Goal: Transaction & Acquisition: Purchase product/service

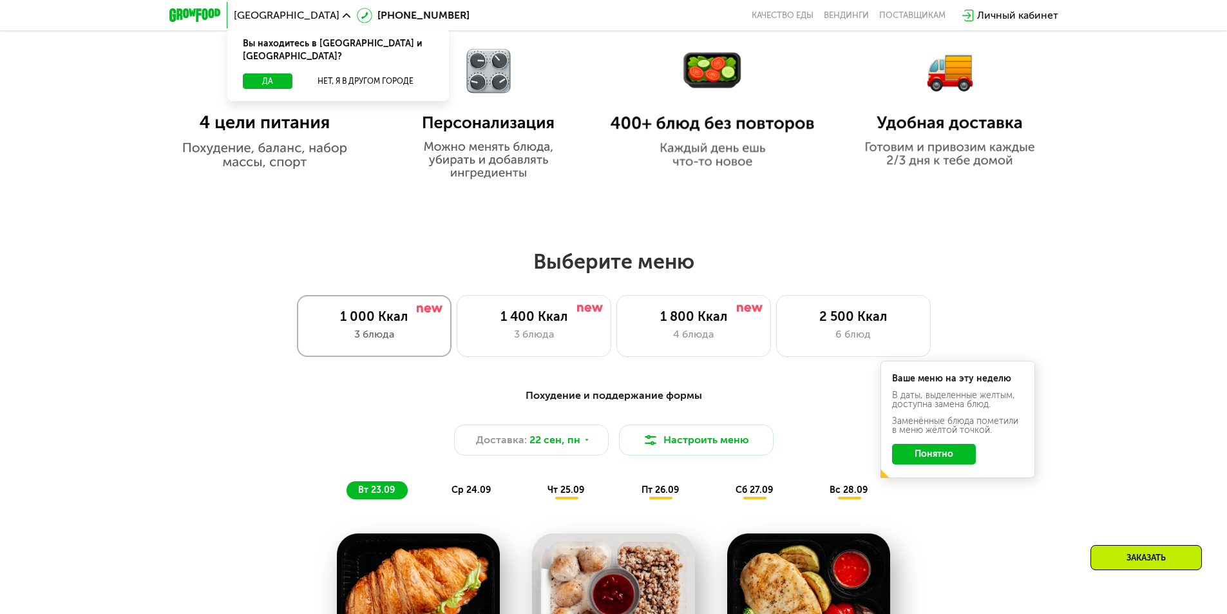
scroll to position [837, 0]
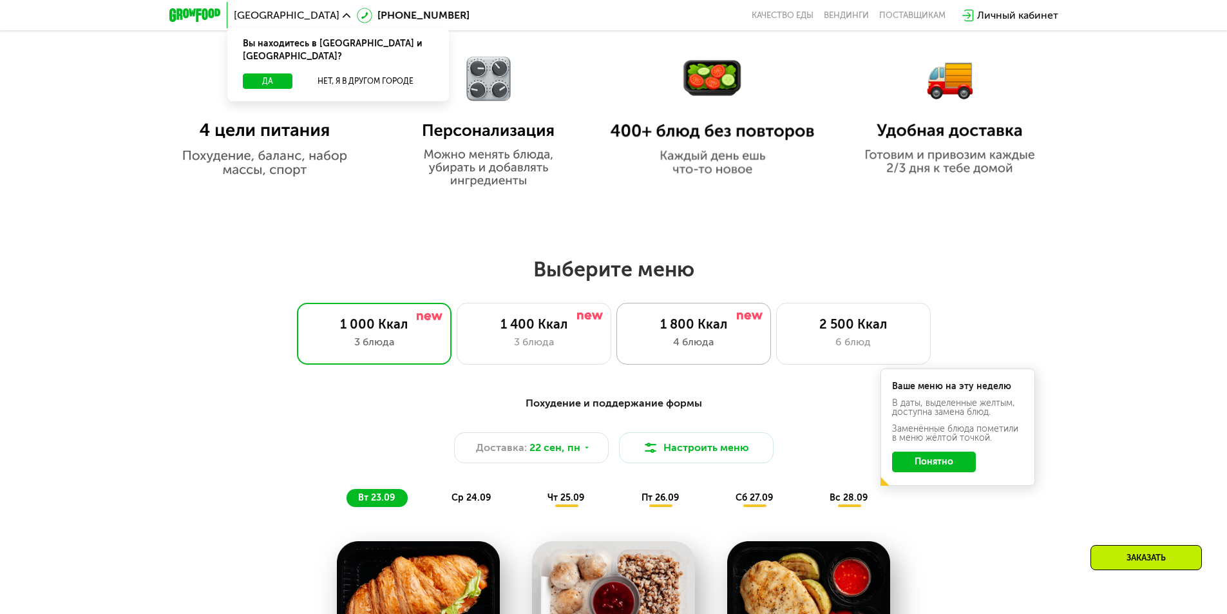
click at [686, 344] on div "4 блюда" at bounding box center [693, 341] width 127 height 15
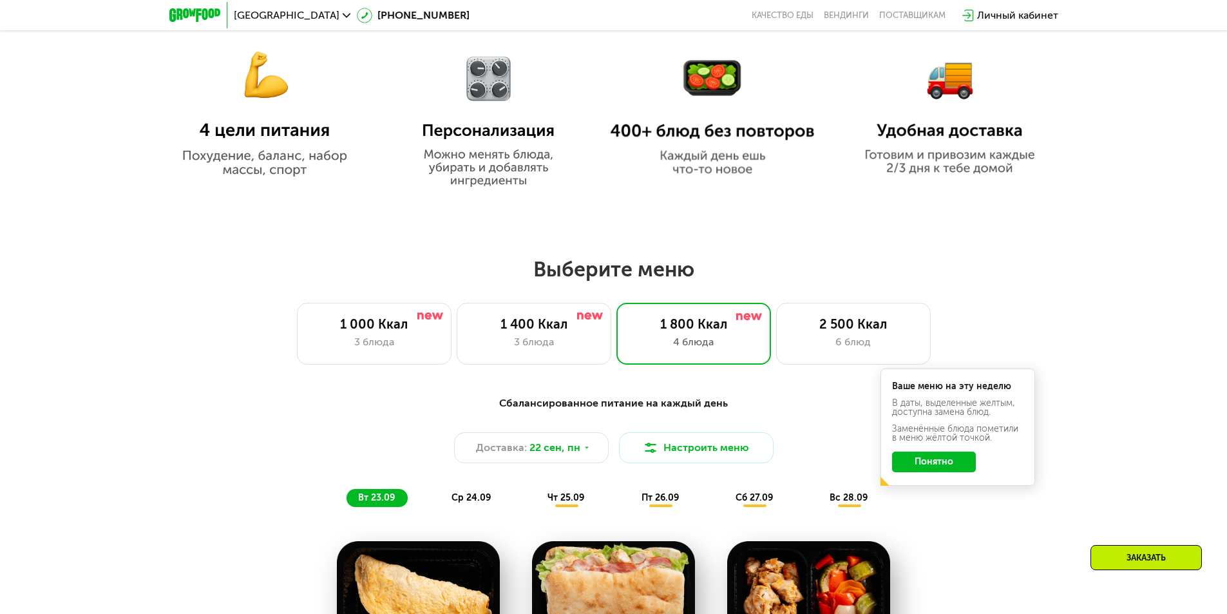
click at [930, 466] on button "Понятно" at bounding box center [934, 461] width 84 height 21
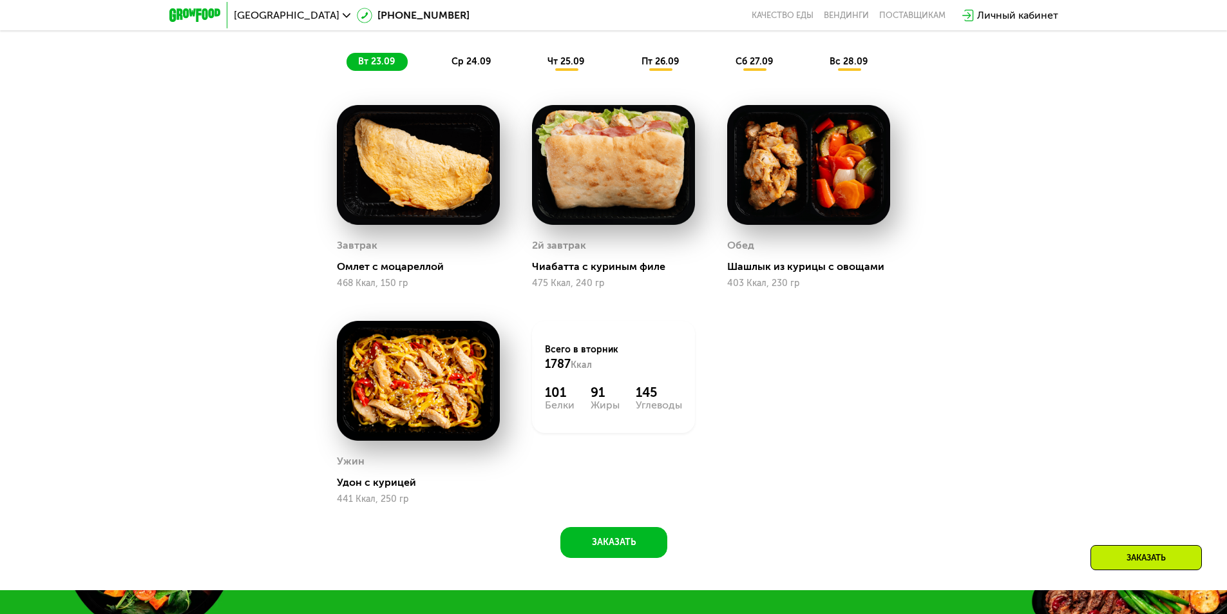
scroll to position [1288, 0]
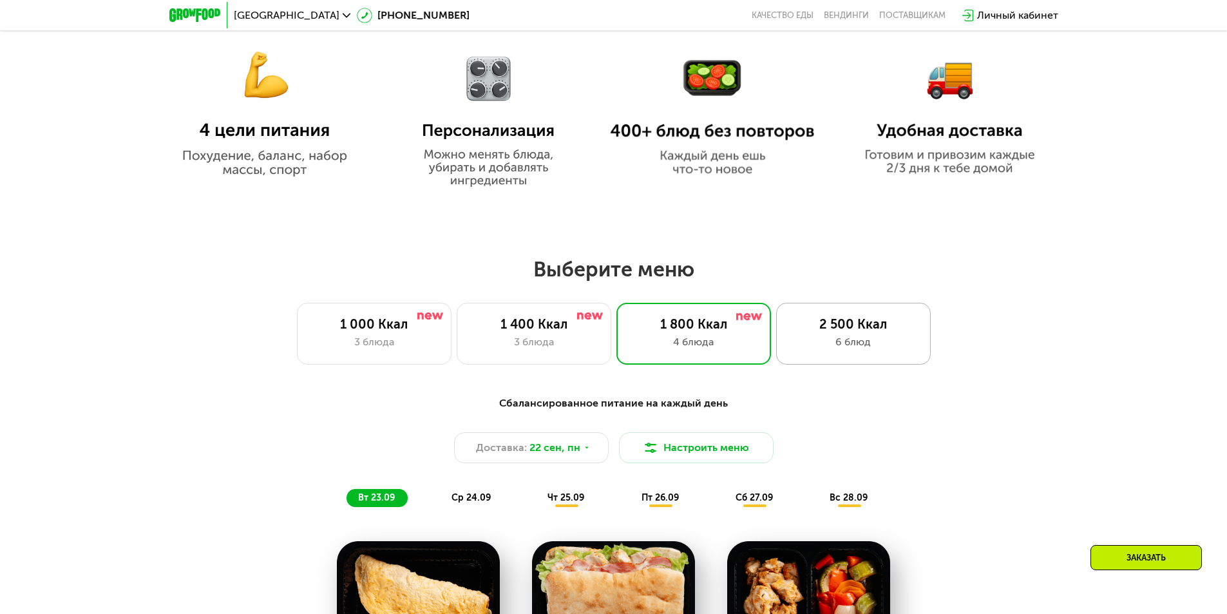
click at [854, 339] on div "6 блюд" at bounding box center [852, 341] width 127 height 15
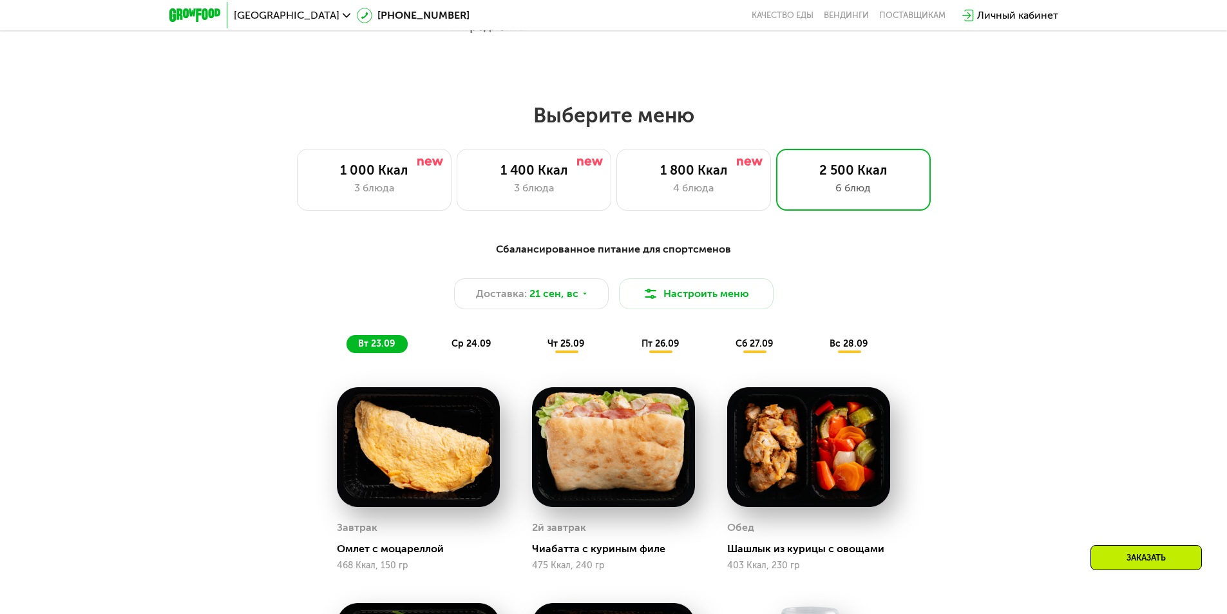
scroll to position [901, 0]
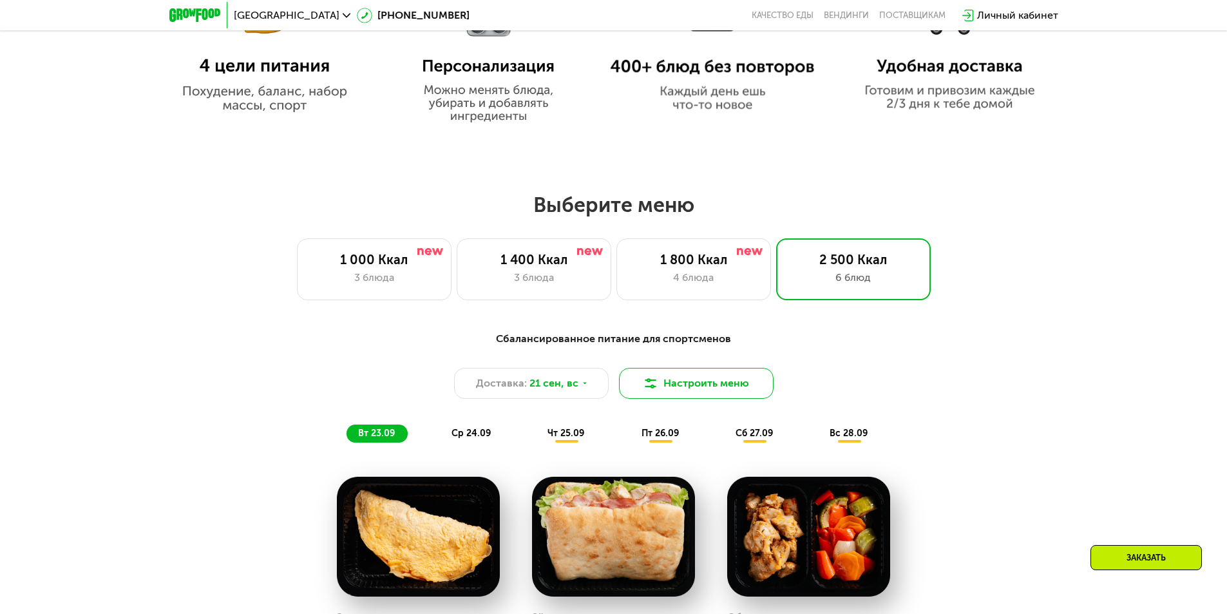
click at [659, 386] on button "Настроить меню" at bounding box center [696, 383] width 155 height 31
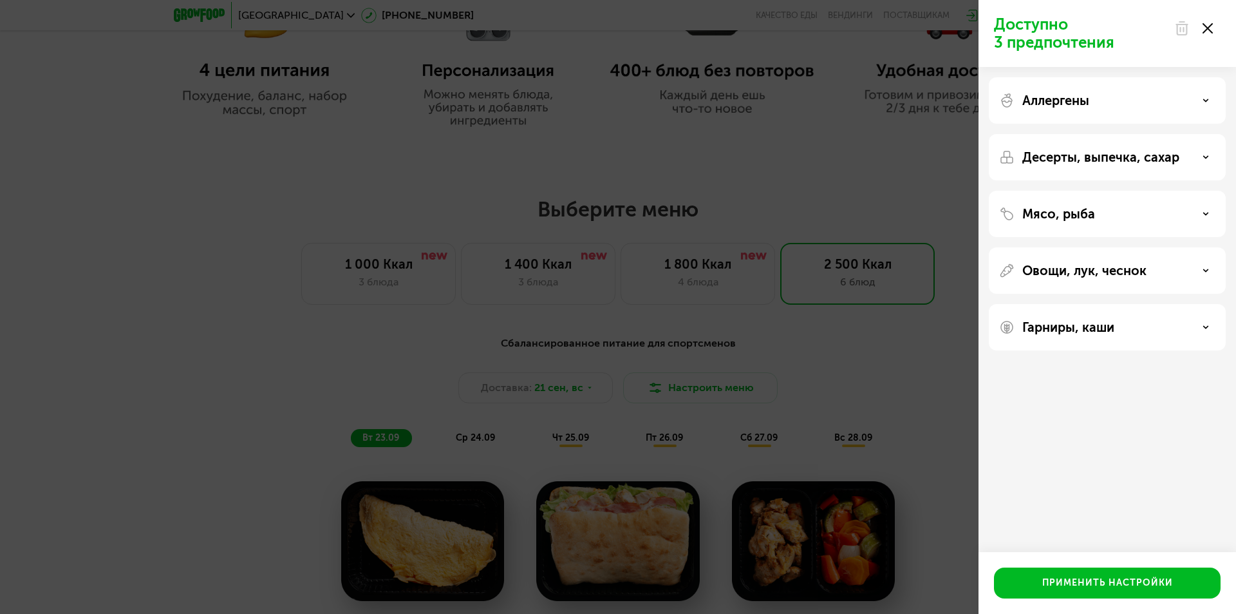
click at [1211, 27] on icon at bounding box center [1208, 28] width 10 height 10
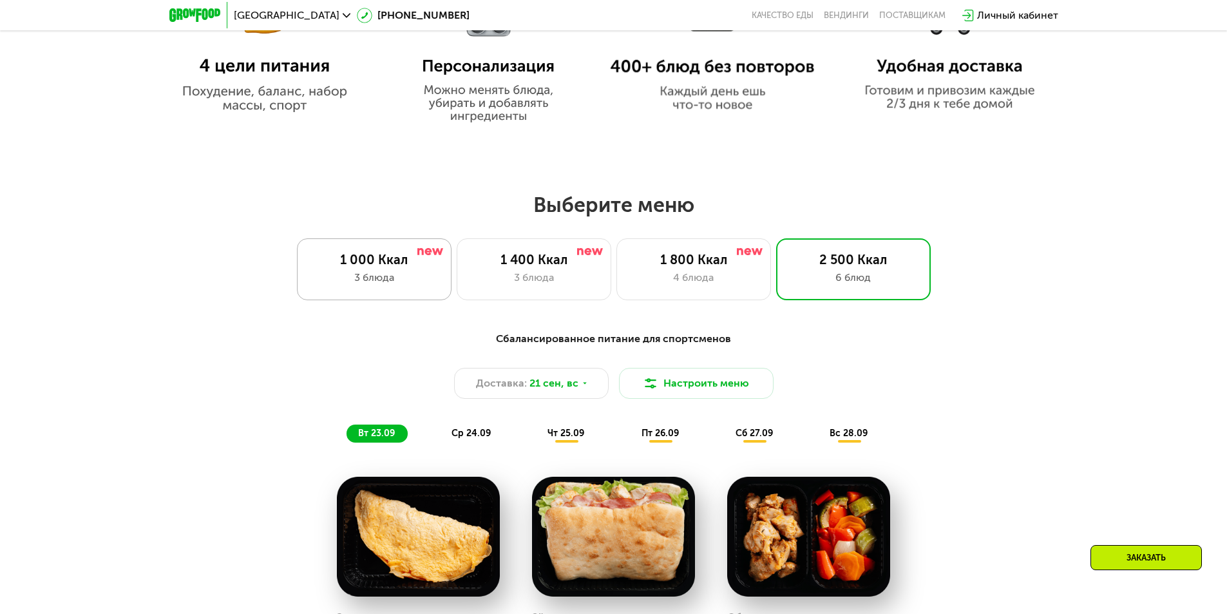
click at [366, 274] on div "3 блюда" at bounding box center [373, 277] width 127 height 15
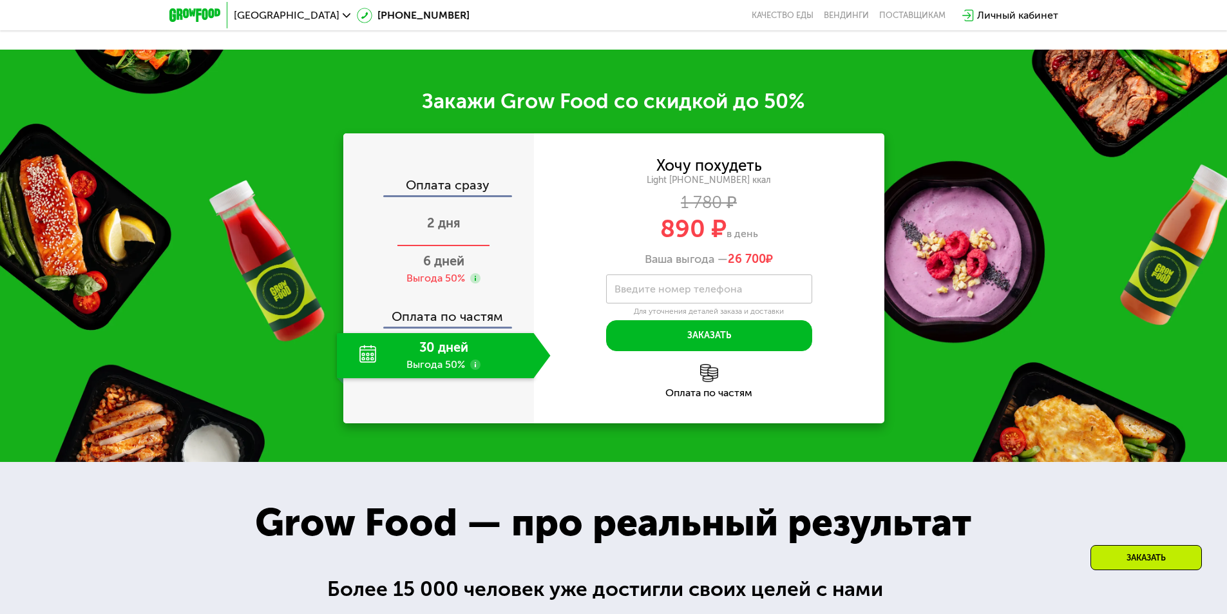
scroll to position [1803, 0]
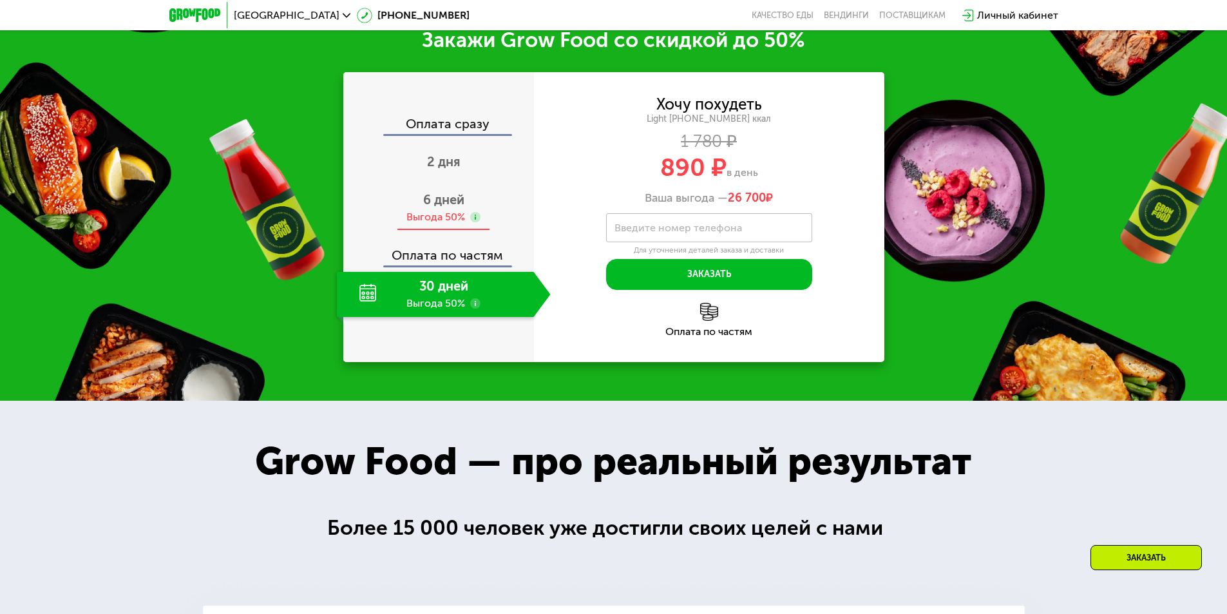
click at [432, 207] on span "6 дней" at bounding box center [443, 199] width 41 height 15
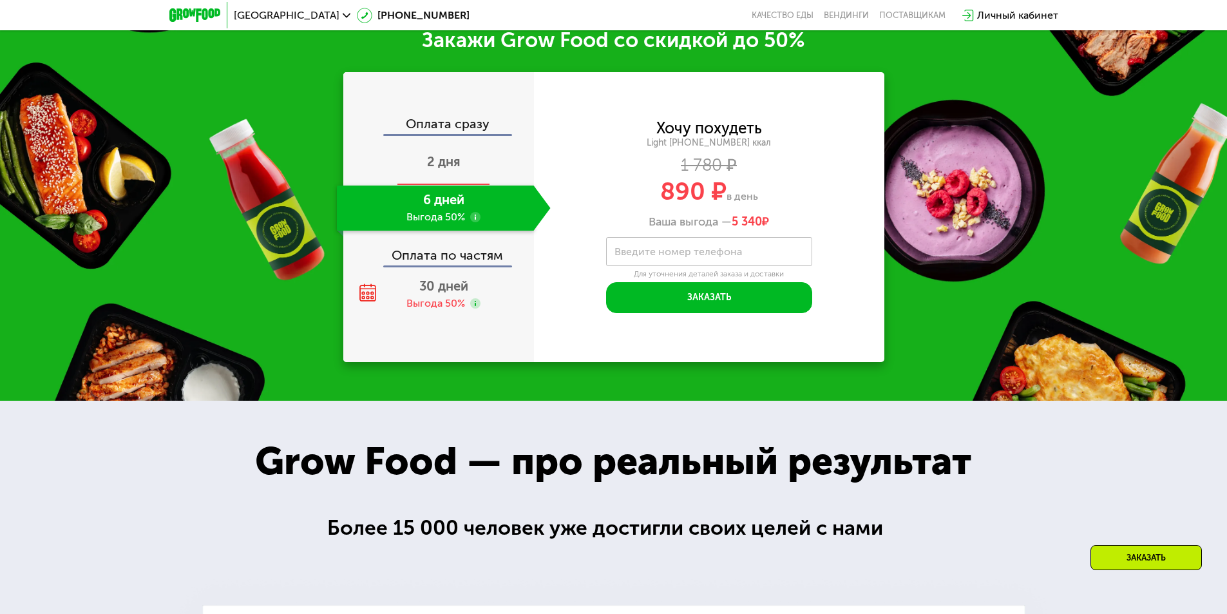
click at [447, 169] on span "2 дня" at bounding box center [443, 161] width 33 height 15
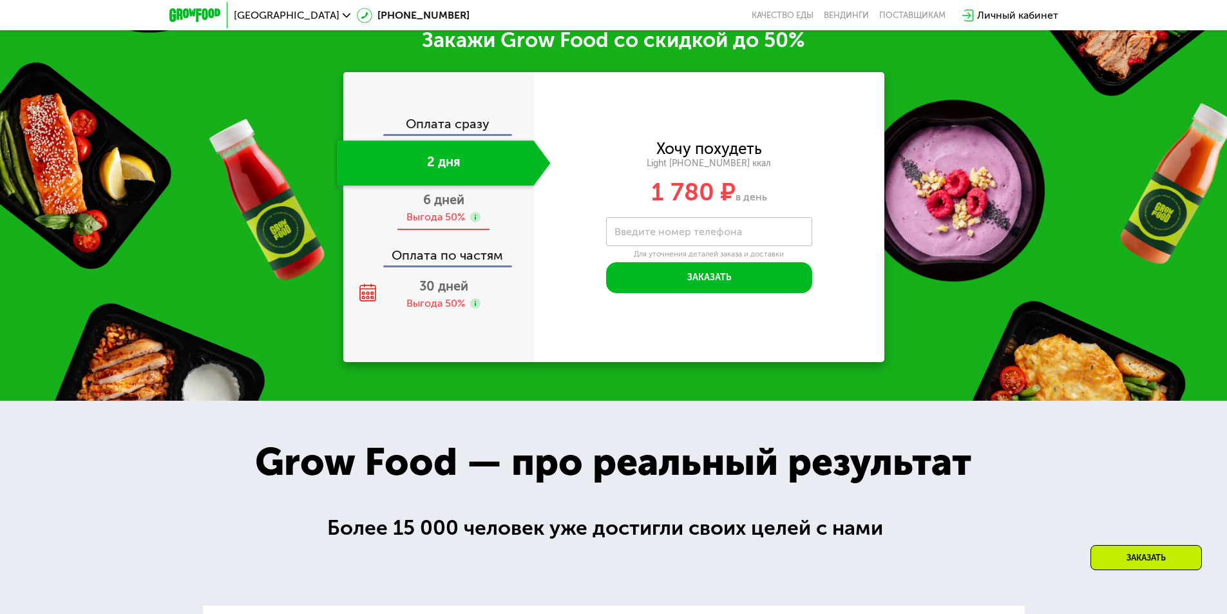
click at [435, 223] on div "Выгода 50%" at bounding box center [435, 217] width 59 height 14
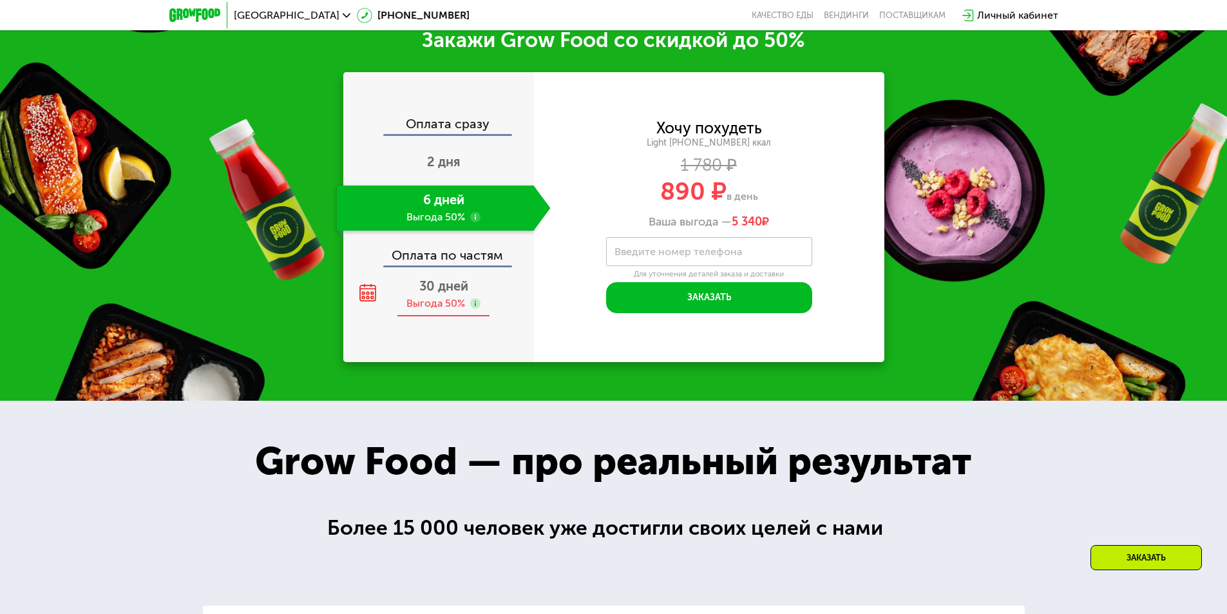
click at [434, 307] on div "Выгода 50%" at bounding box center [435, 303] width 59 height 14
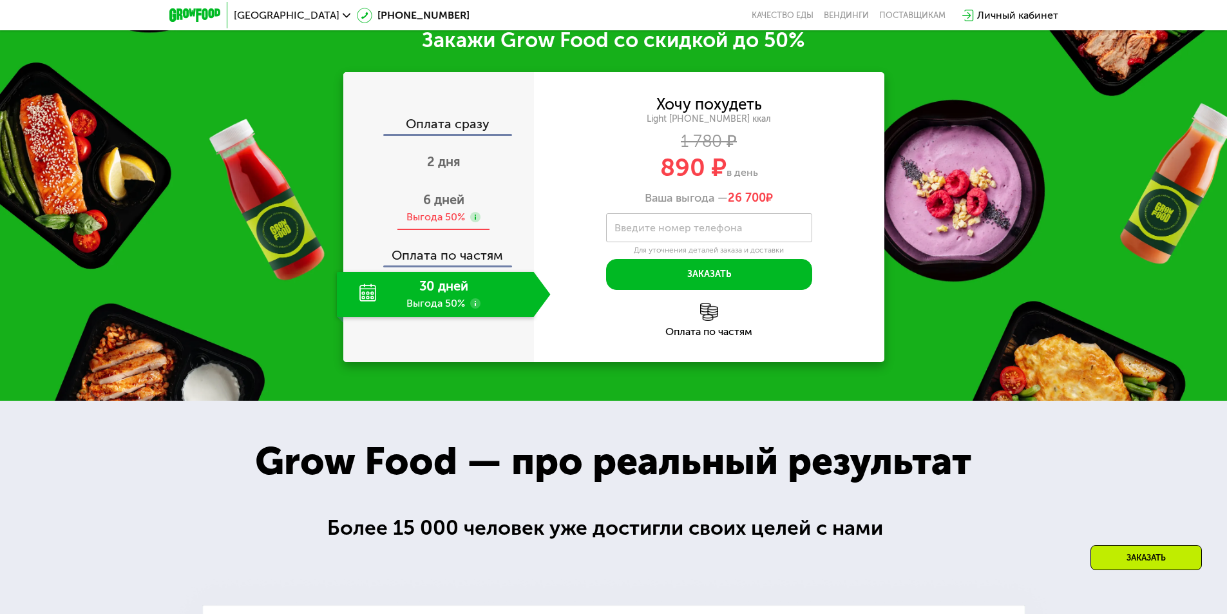
click at [439, 207] on span "6 дней" at bounding box center [443, 199] width 41 height 15
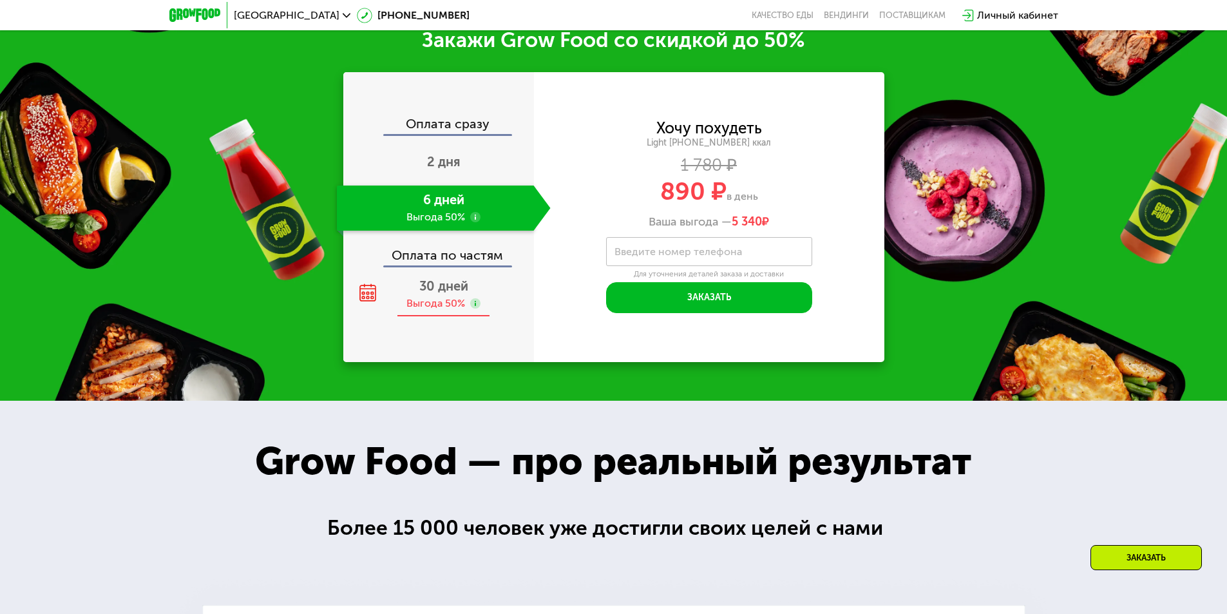
click at [435, 292] on span "30 дней" at bounding box center [443, 285] width 49 height 15
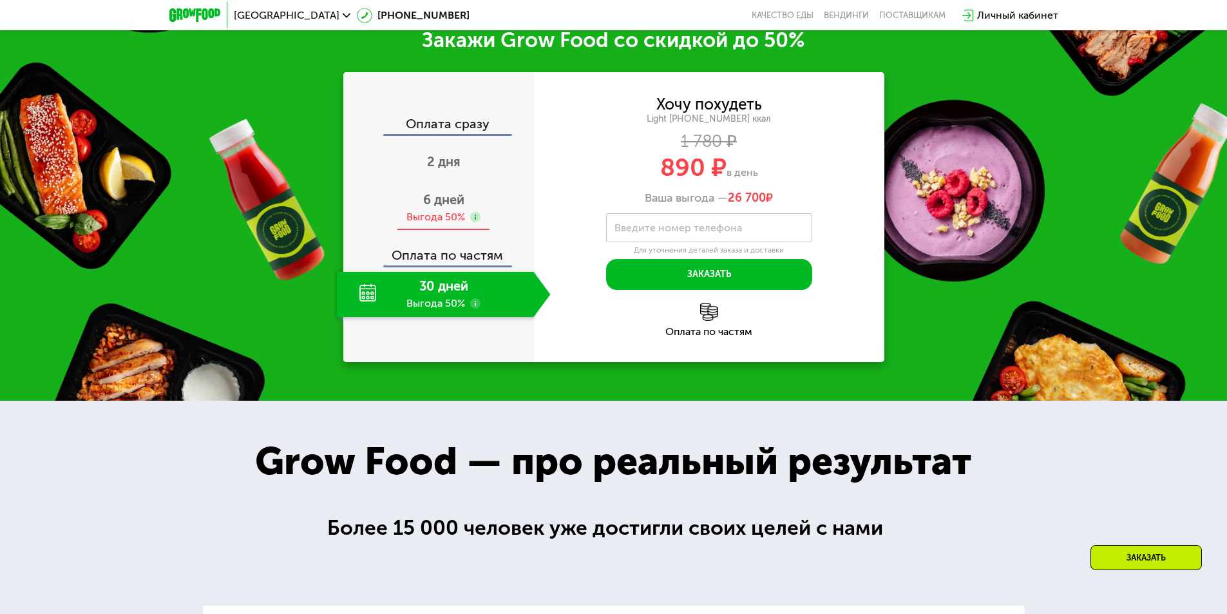
click at [442, 193] on div "6 дней Выгода 50%" at bounding box center [444, 207] width 214 height 45
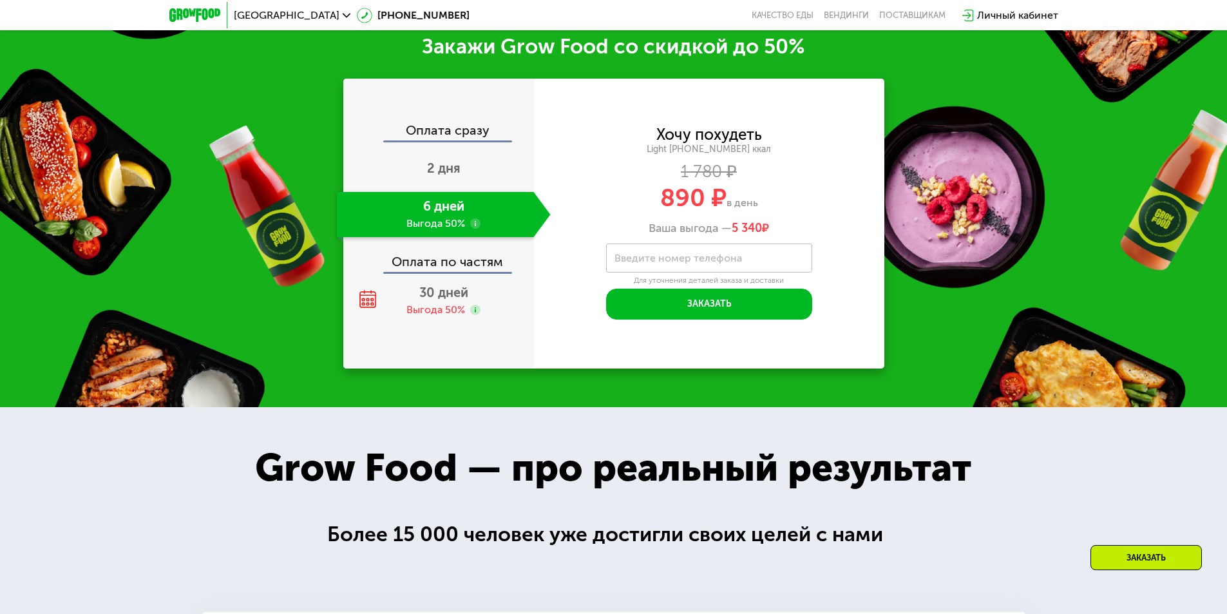
scroll to position [1738, 0]
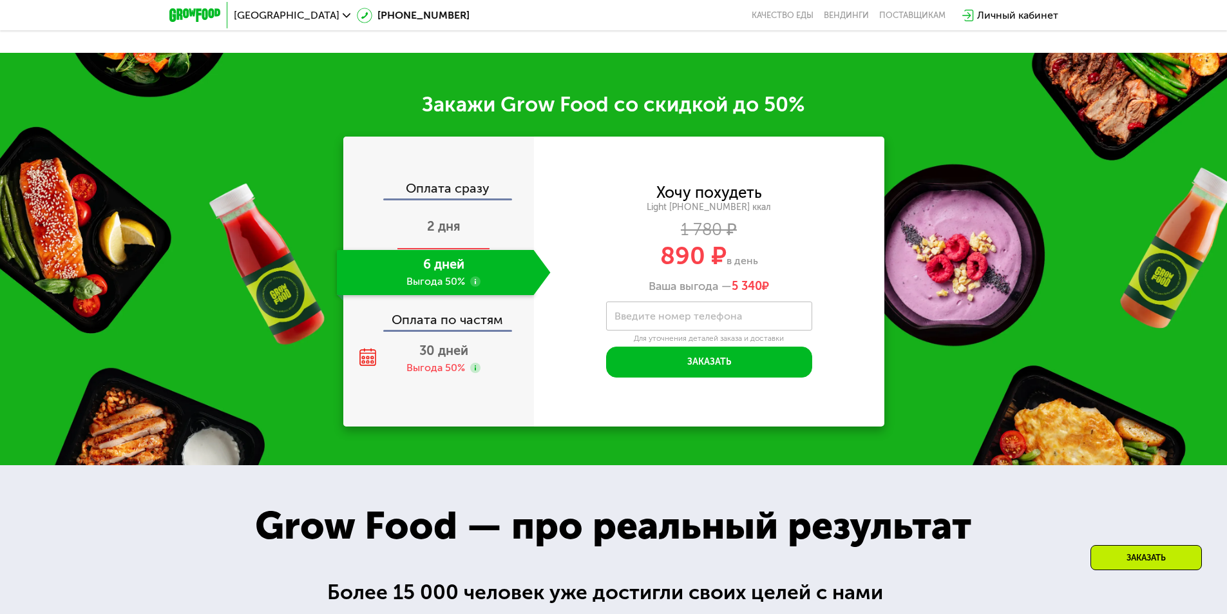
click at [439, 230] on span "2 дня" at bounding box center [443, 225] width 33 height 15
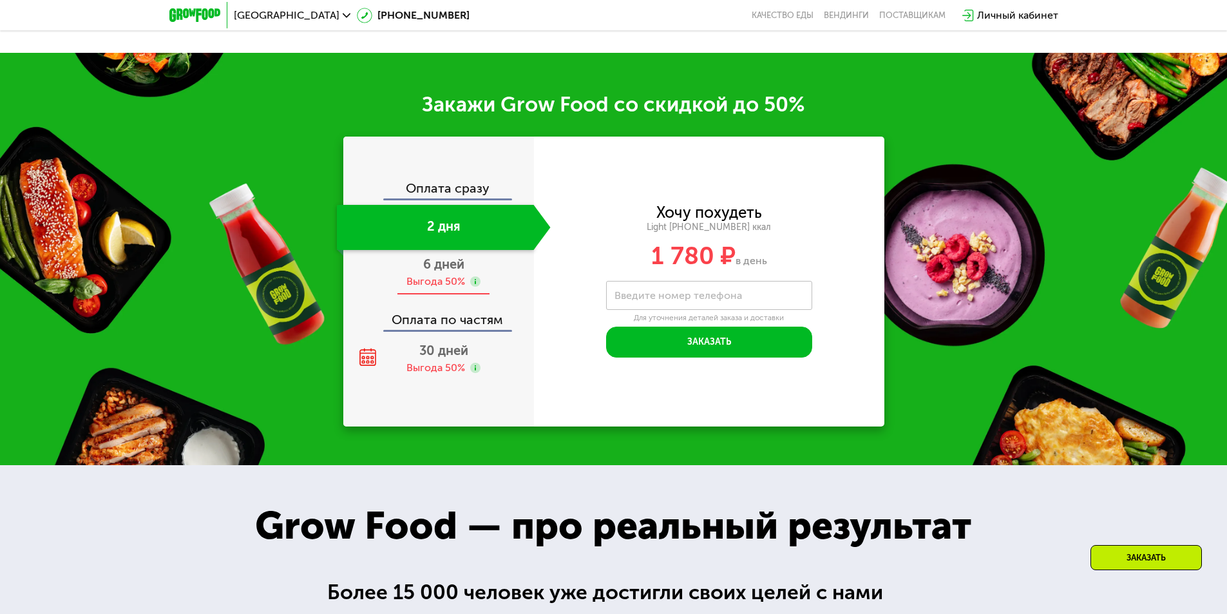
click at [440, 277] on div "6 дней Выгода 50%" at bounding box center [444, 272] width 214 height 45
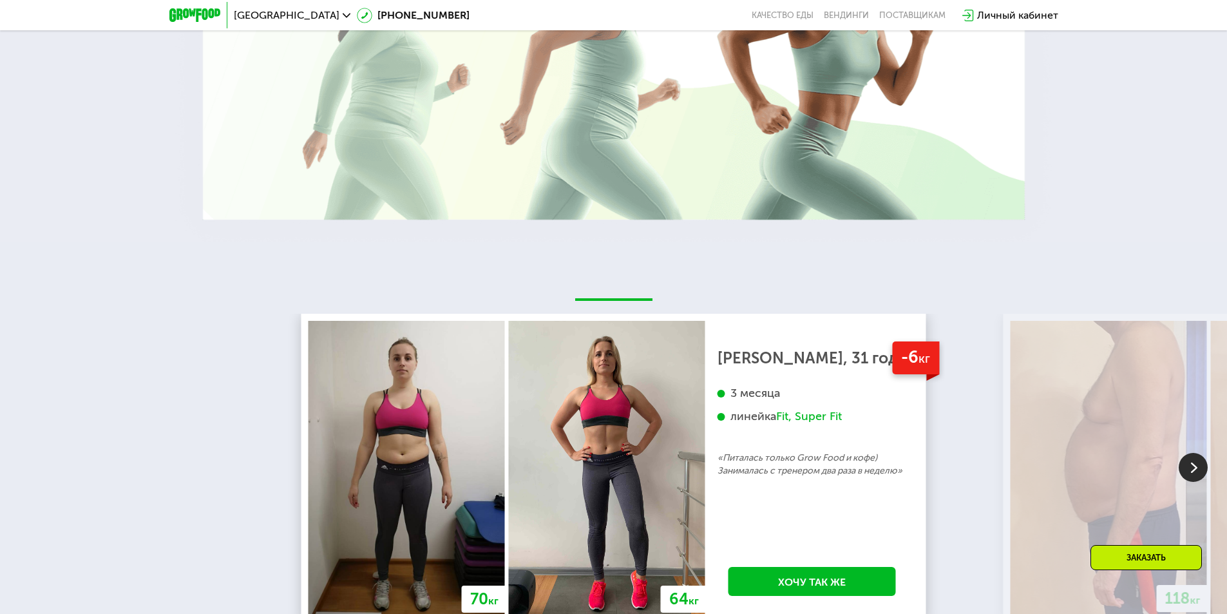
scroll to position [2640, 0]
